Goal: Navigation & Orientation: Find specific page/section

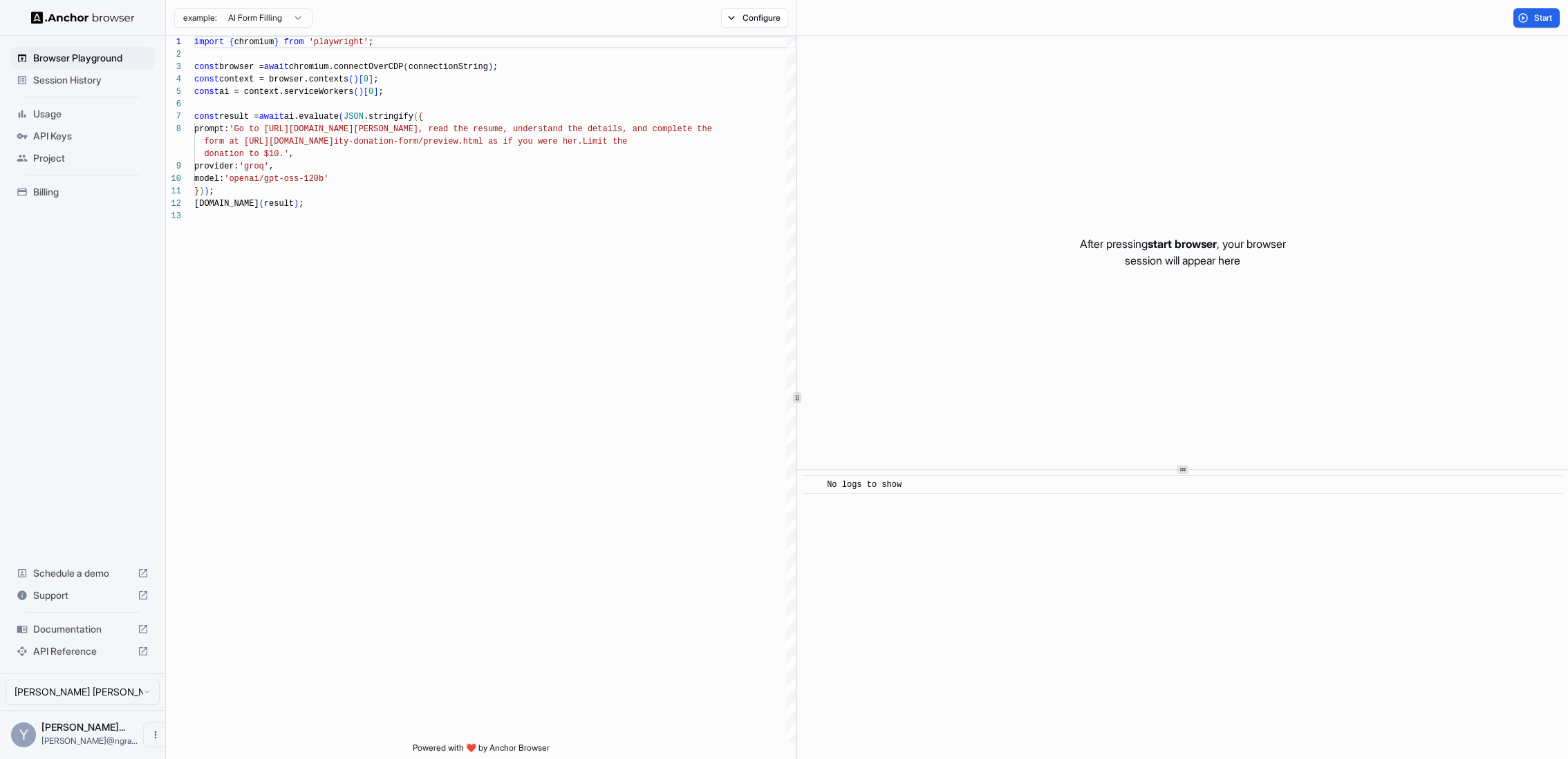
click at [101, 82] on span "Session History" at bounding box center [91, 79] width 115 height 13
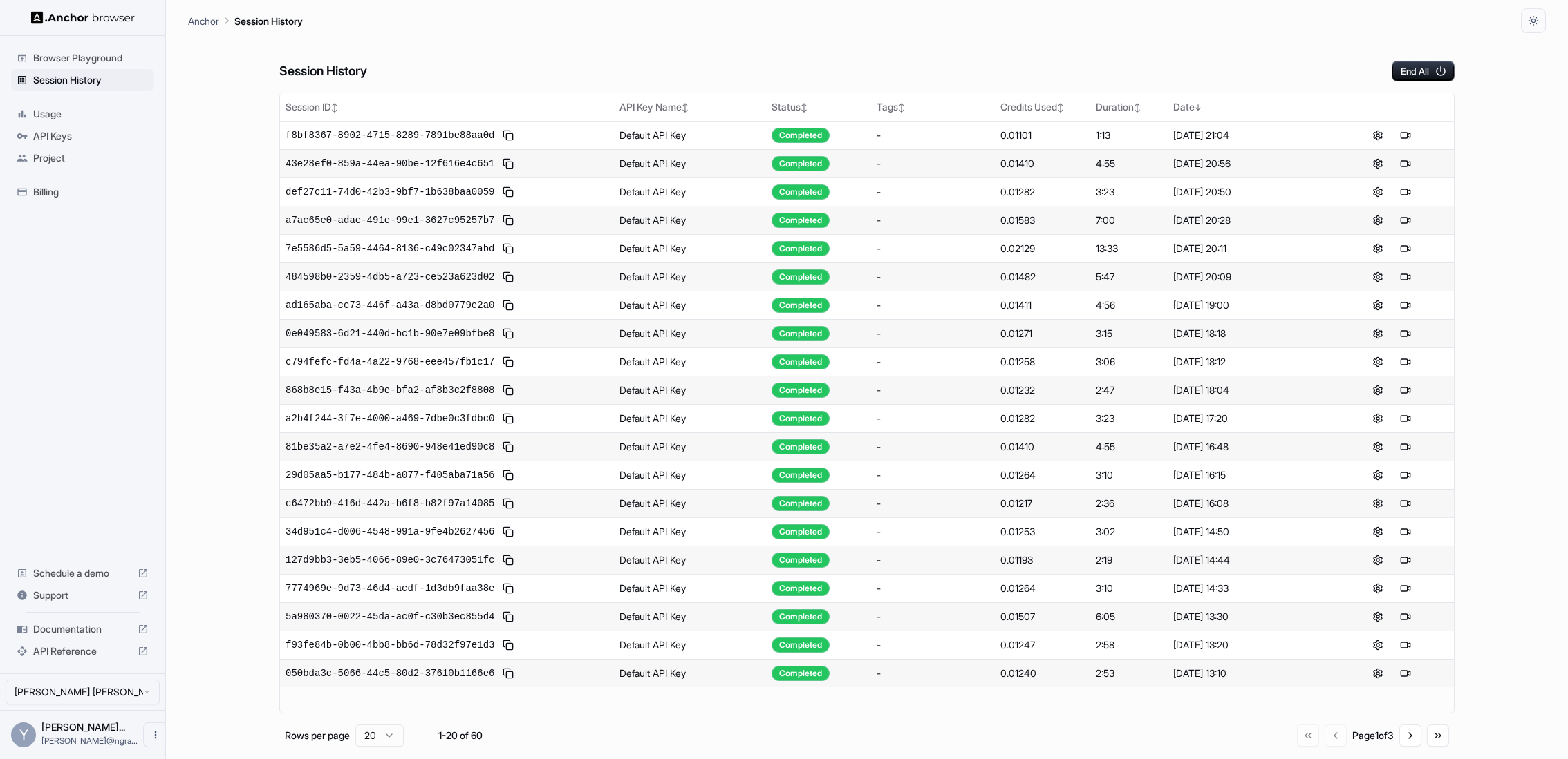
click at [1028, 64] on div "Session History End All" at bounding box center [866, 58] width 1175 height 49
